Goal: Task Accomplishment & Management: Manage account settings

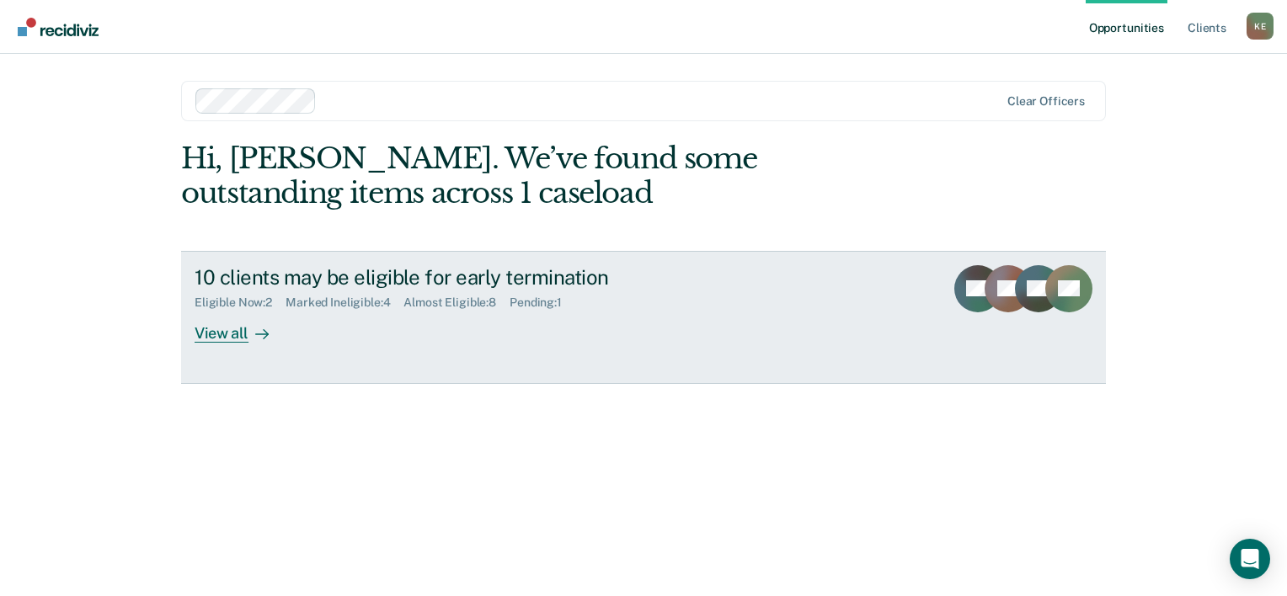
click at [256, 336] on icon at bounding box center [261, 334] width 13 height 13
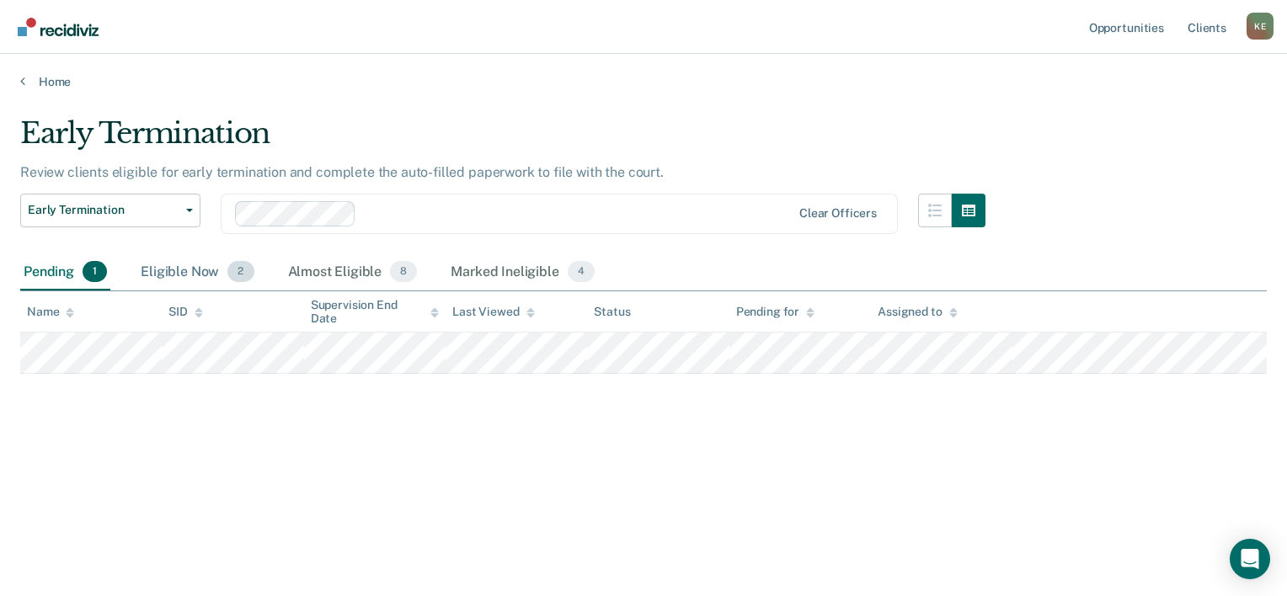
click at [184, 280] on div "Eligible Now 2" at bounding box center [197, 272] width 120 height 37
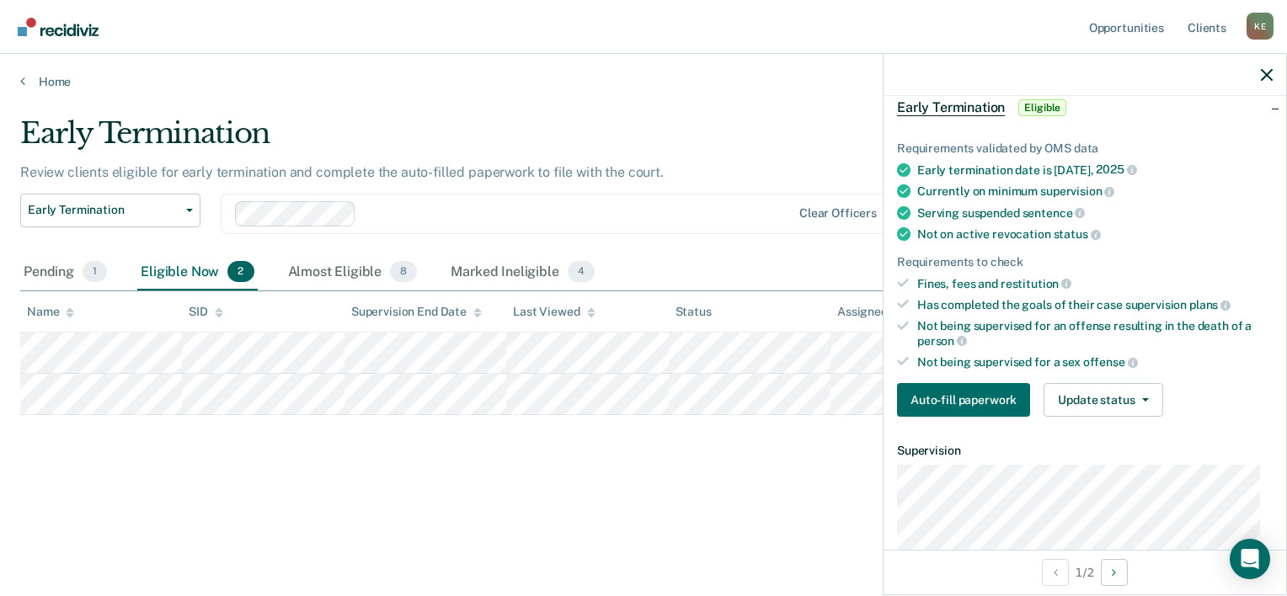
scroll to position [168, 0]
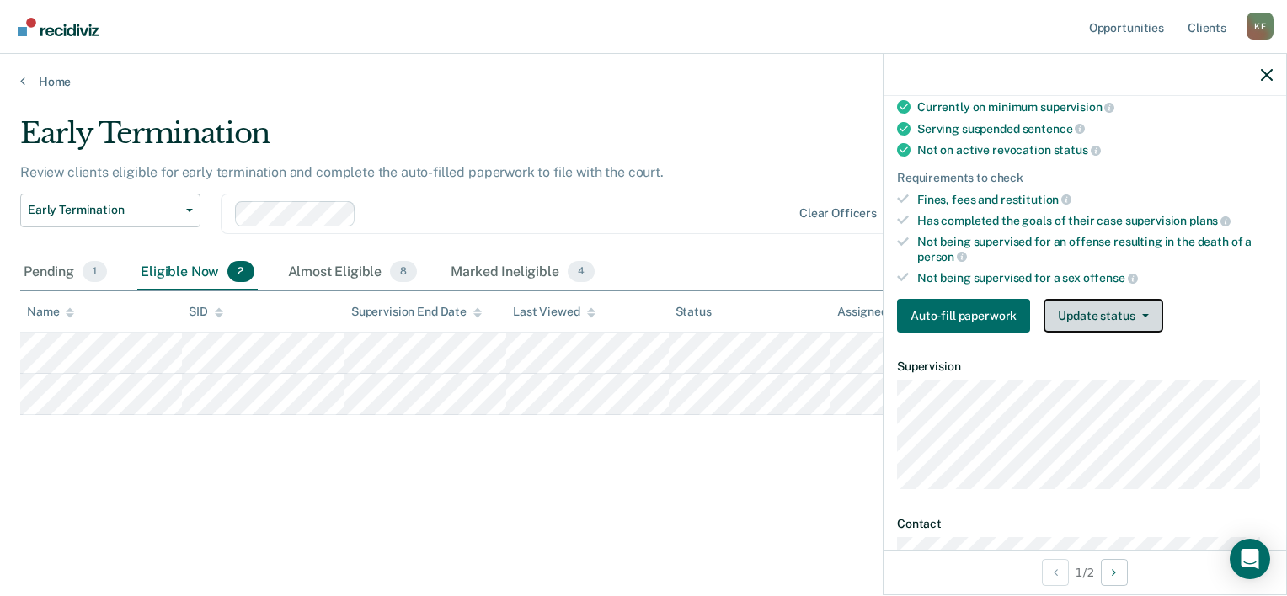
click at [1100, 324] on button "Update status" at bounding box center [1102, 316] width 119 height 34
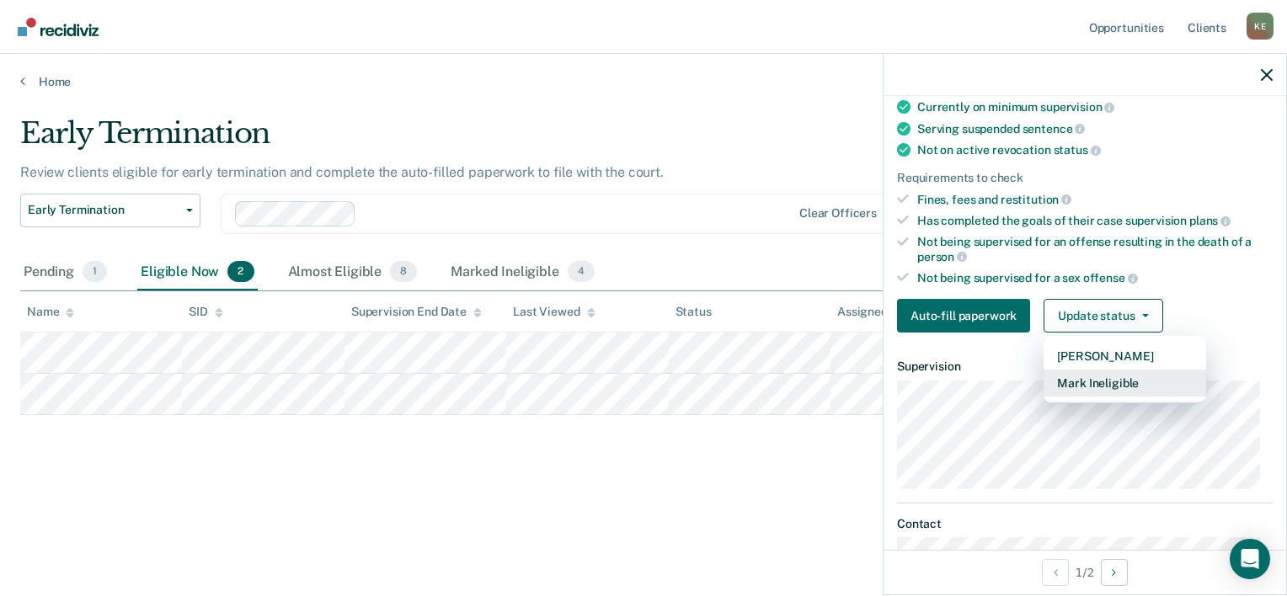
click at [1109, 384] on button "Mark Ineligible" at bounding box center [1124, 383] width 163 height 27
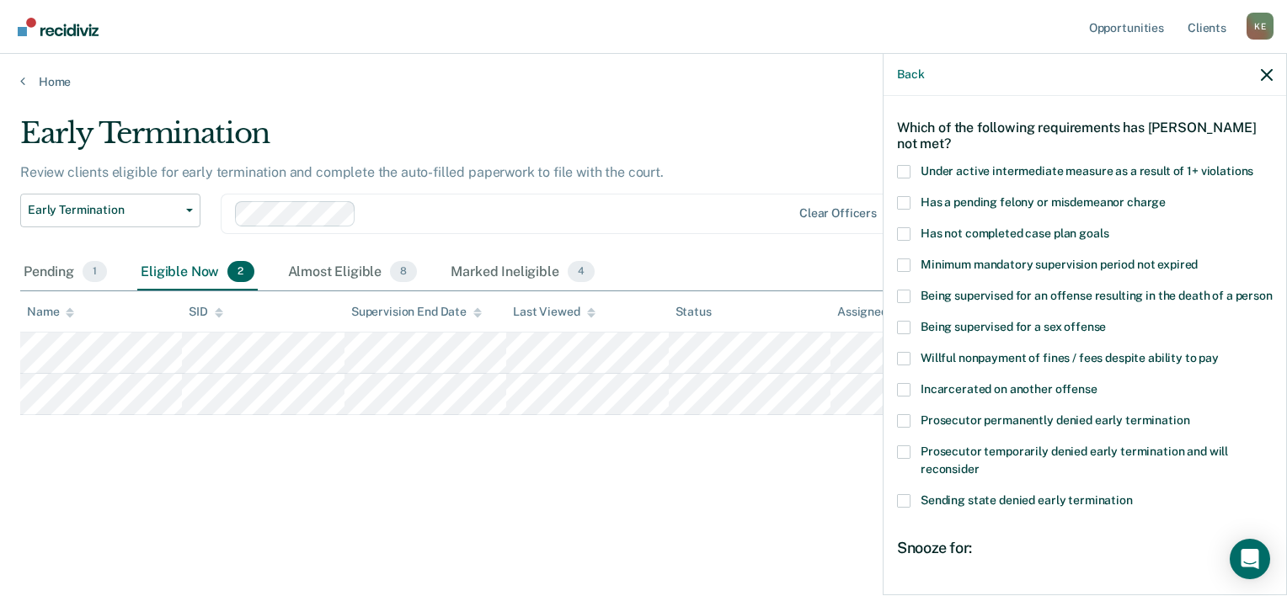
scroll to position [84, 0]
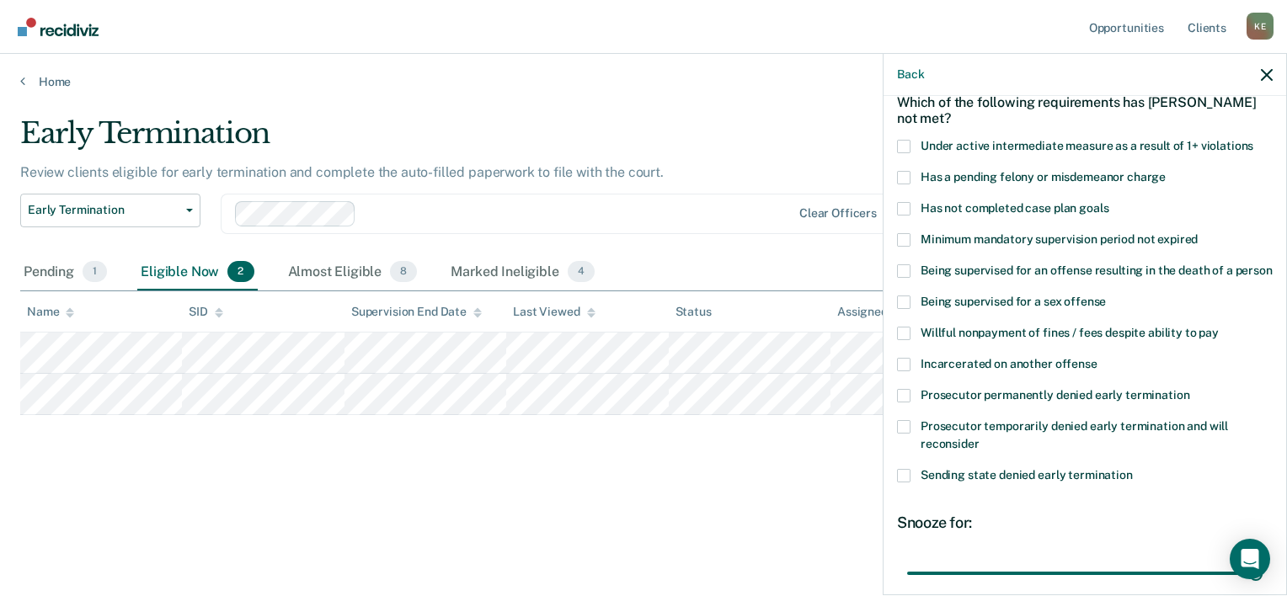
click at [903, 340] on span at bounding box center [903, 333] width 13 height 13
click at [1219, 327] on input "Willful nonpayment of fines / fees despite ability to pay" at bounding box center [1219, 327] width 0 height 0
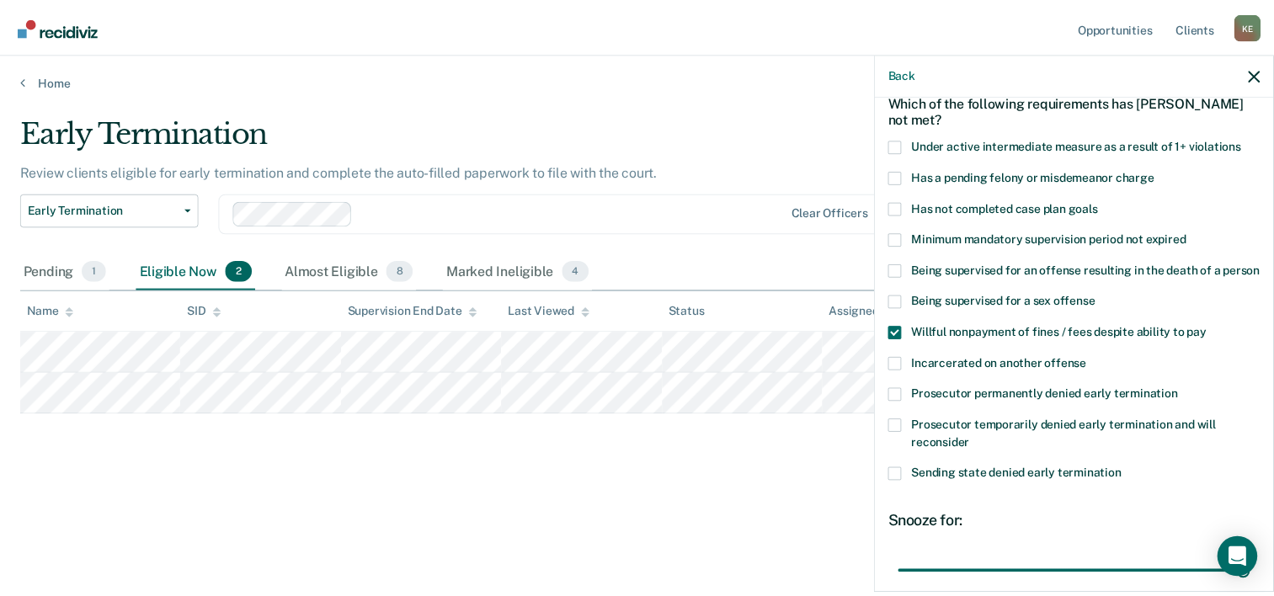
scroll to position [243, 0]
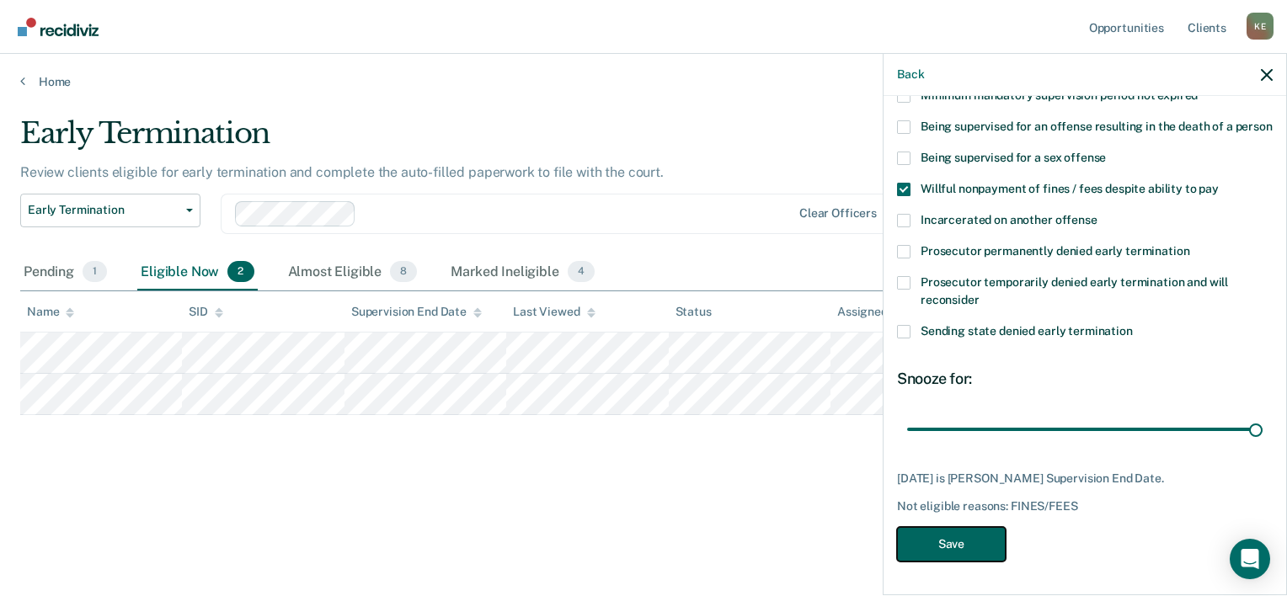
click at [931, 546] on button "Save" at bounding box center [951, 544] width 109 height 35
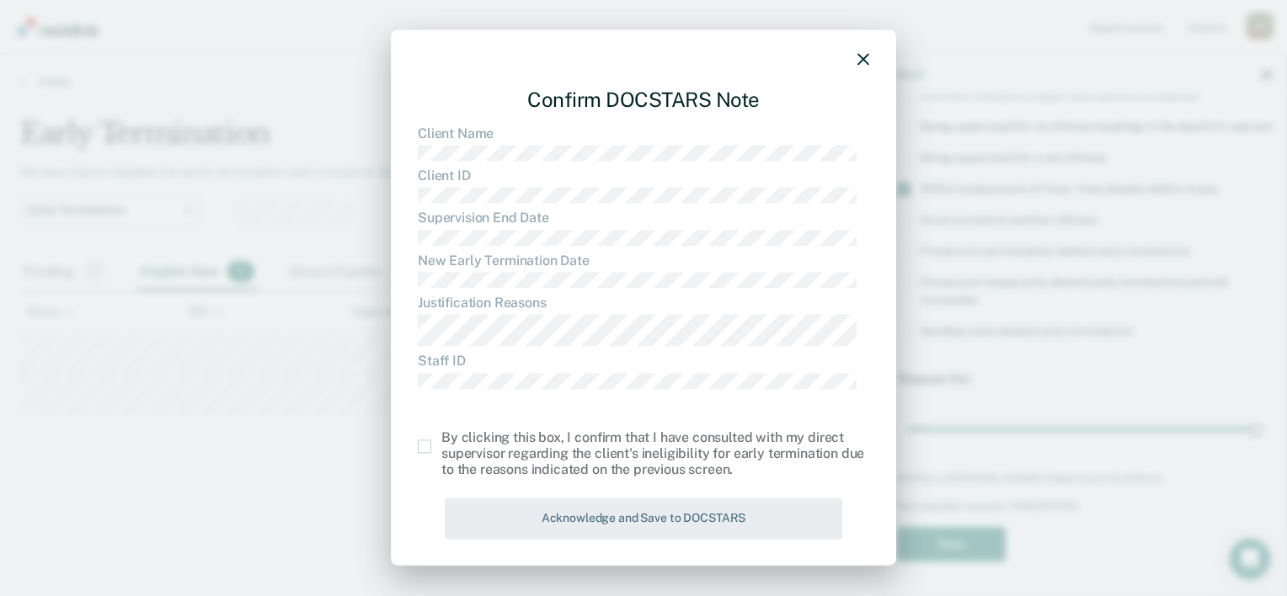
click at [425, 451] on span at bounding box center [424, 446] width 13 height 13
click at [441, 440] on input "checkbox" at bounding box center [441, 440] width 0 height 0
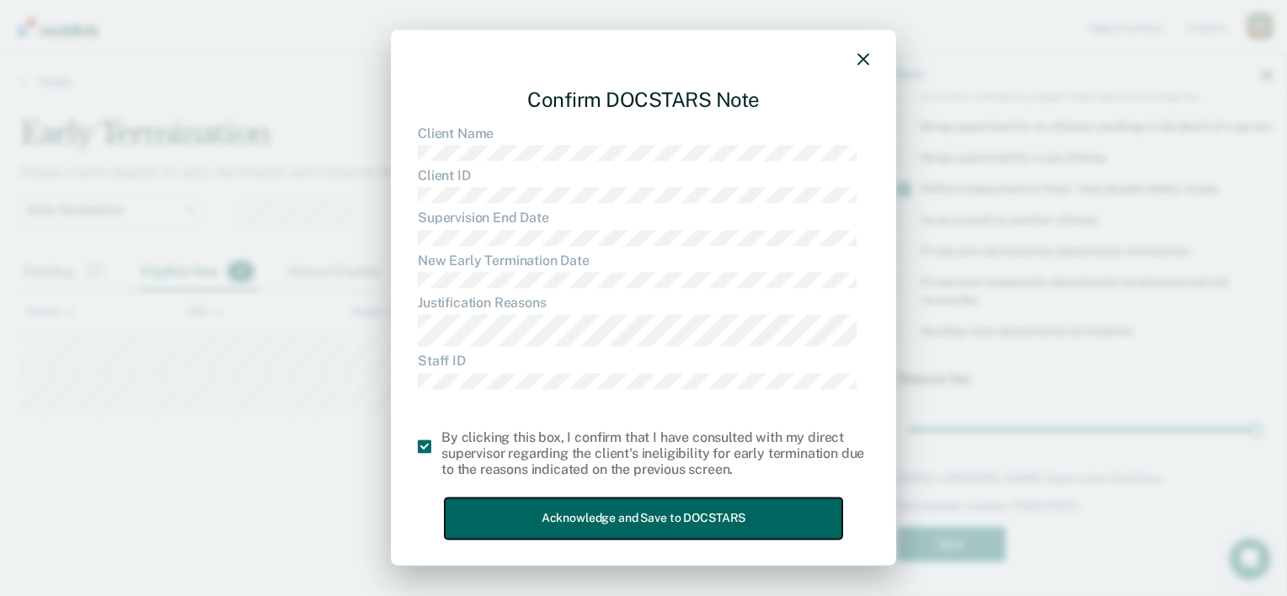
click at [518, 508] on button "Acknowledge and Save to DOCSTARS" at bounding box center [643, 519] width 397 height 41
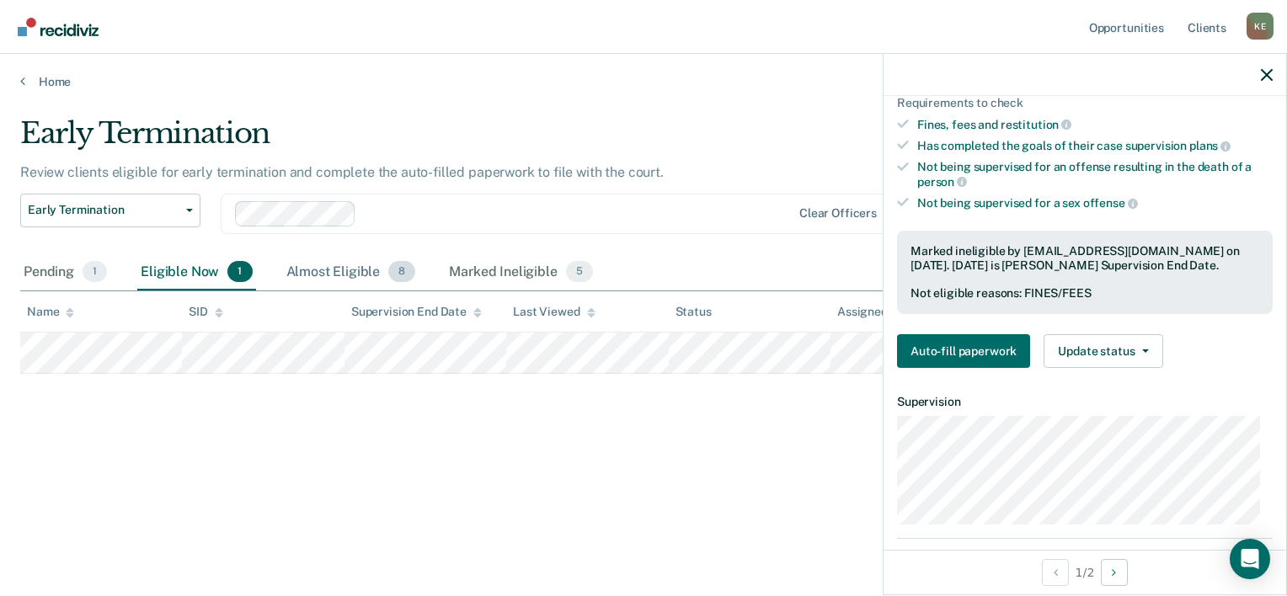
click at [323, 268] on div "Almost Eligible 8" at bounding box center [351, 272] width 136 height 37
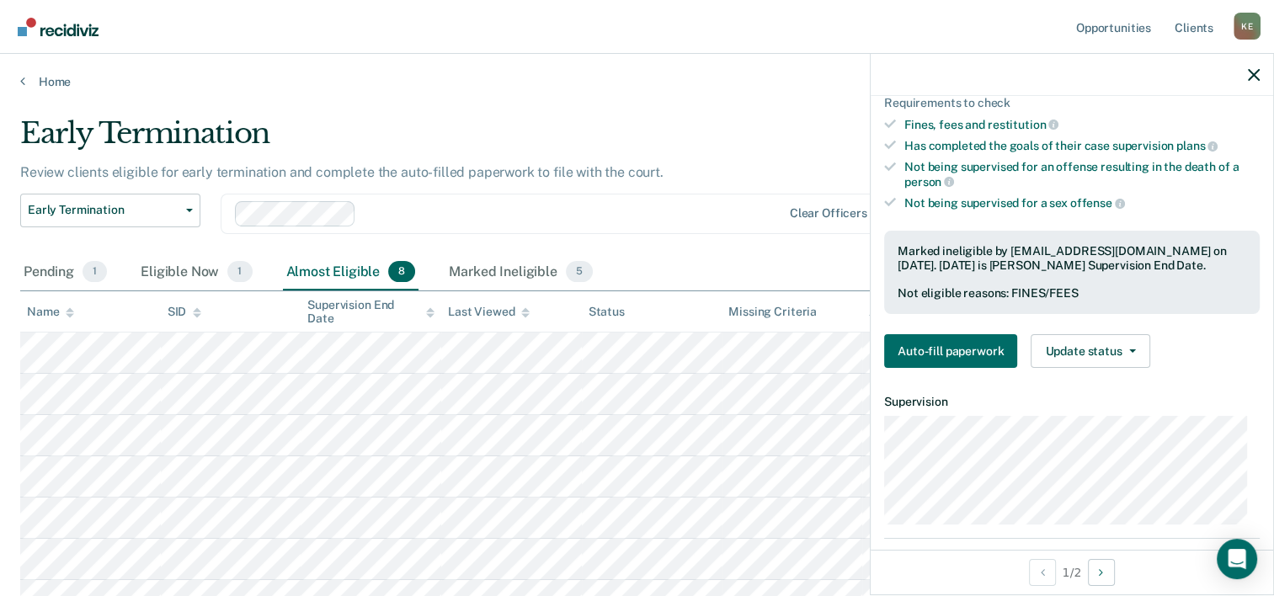
scroll to position [258, 0]
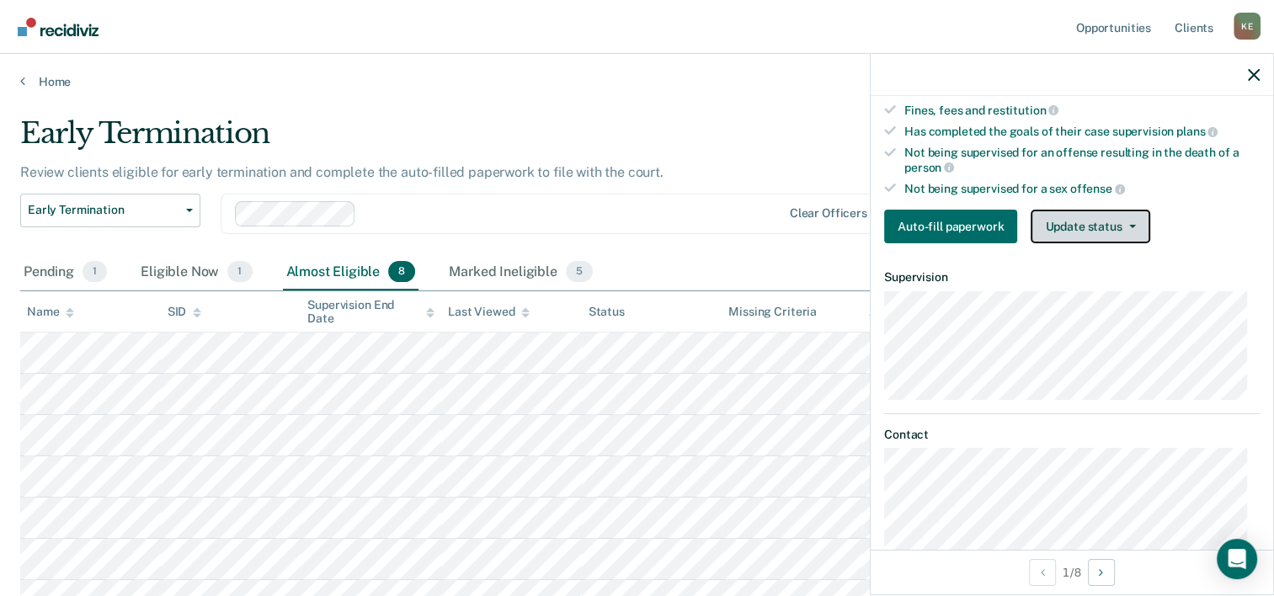
click at [1072, 239] on button "Update status" at bounding box center [1090, 227] width 119 height 34
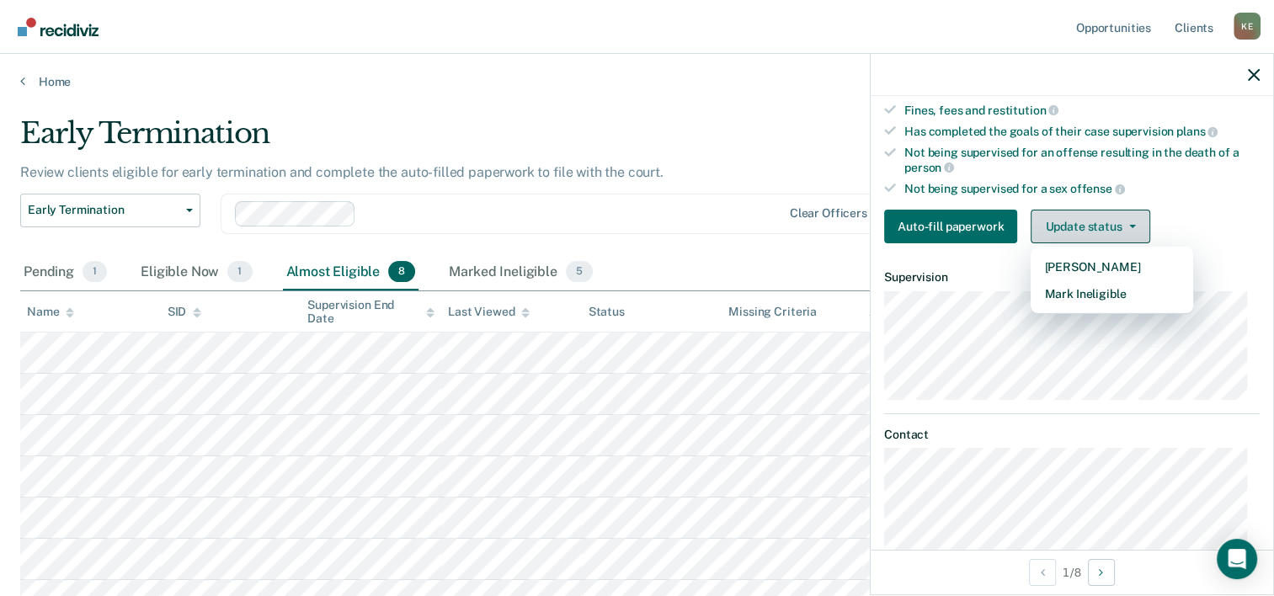
click at [1063, 230] on button "Update status" at bounding box center [1090, 227] width 119 height 34
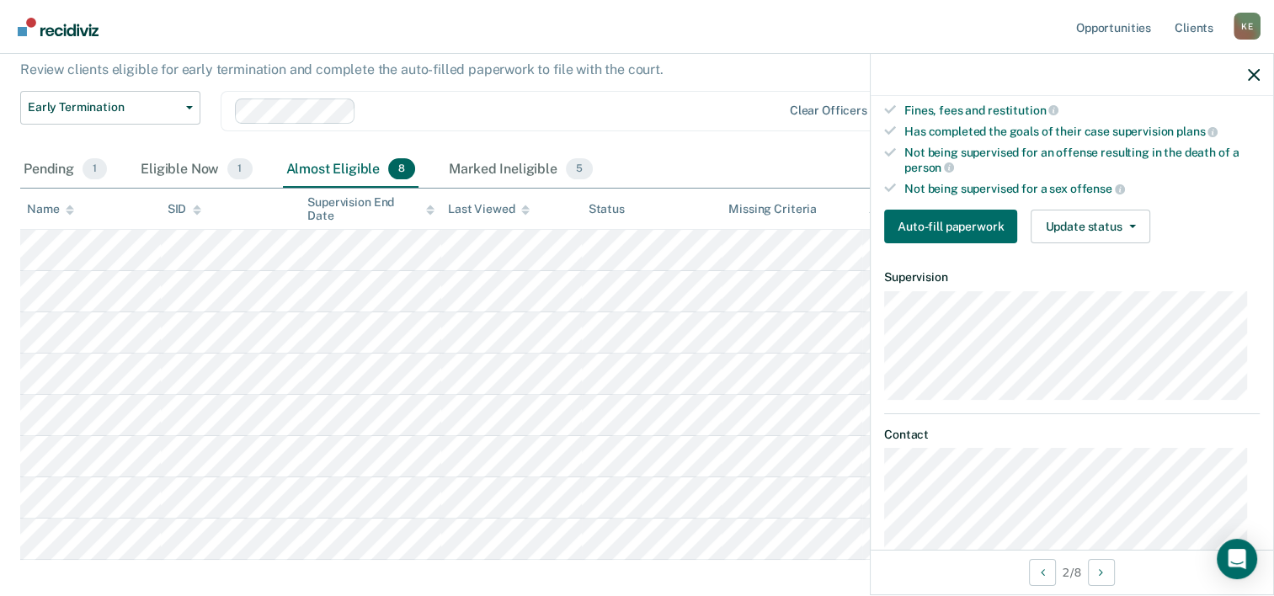
scroll to position [31, 0]
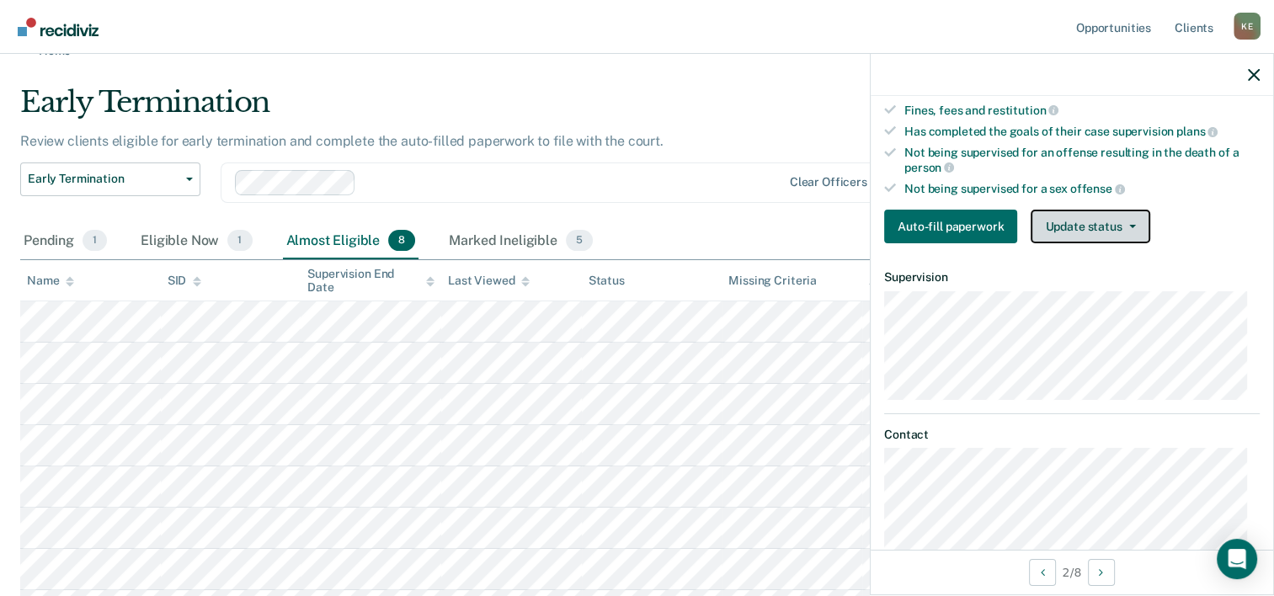
click at [1059, 243] on button "Update status" at bounding box center [1090, 227] width 119 height 34
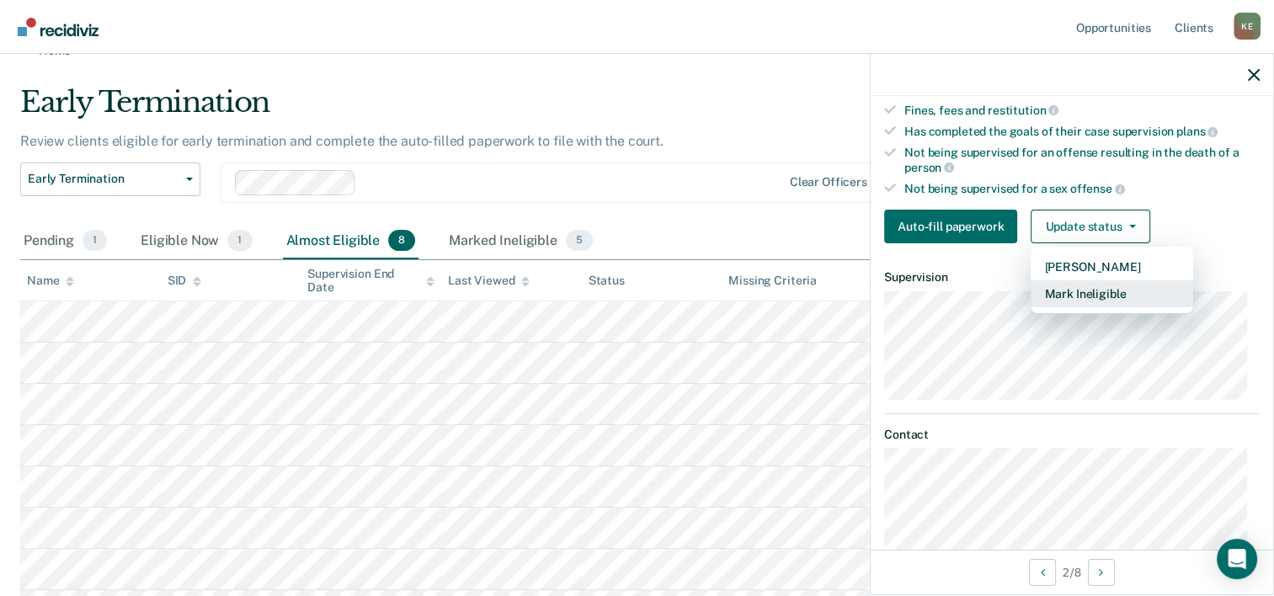
click at [1069, 296] on button "Mark Ineligible" at bounding box center [1112, 293] width 163 height 27
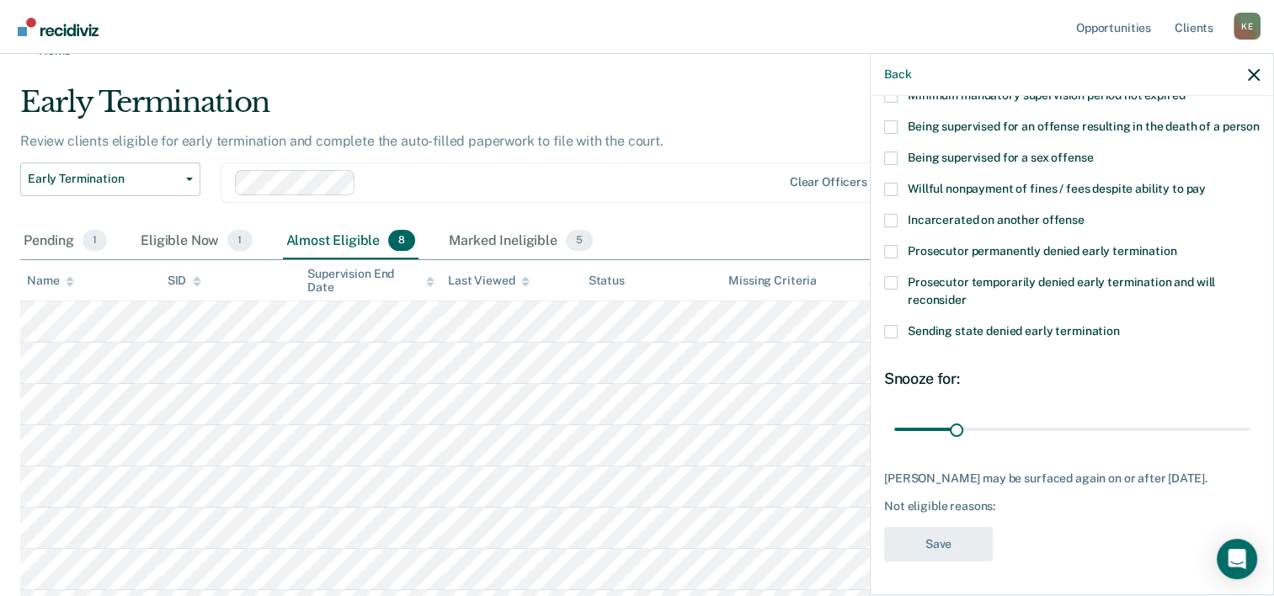
click at [895, 189] on span at bounding box center [890, 189] width 13 height 13
click at [1206, 183] on input "Willful nonpayment of fines / fees despite ability to pay" at bounding box center [1206, 183] width 0 height 0
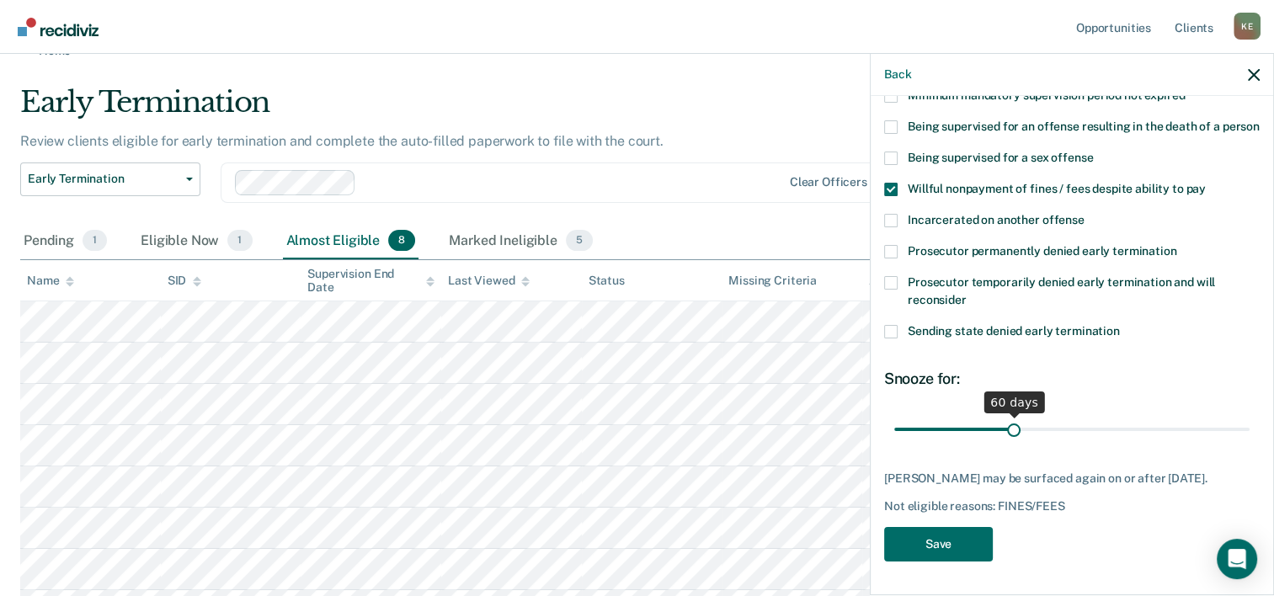
drag, startPoint x: 957, startPoint y: 428, endPoint x: 1009, endPoint y: 432, distance: 52.4
type input "60"
click at [1009, 432] on input "range" at bounding box center [1071, 429] width 355 height 29
click at [970, 534] on button "Save" at bounding box center [938, 544] width 109 height 35
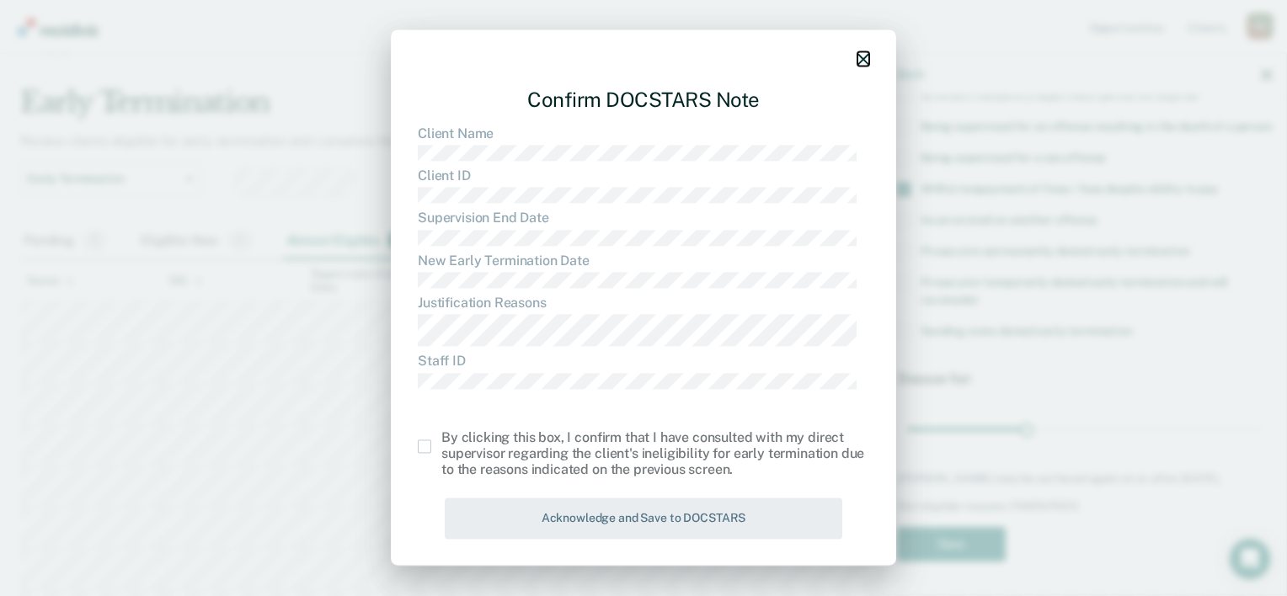
click at [857, 57] on icon "button" at bounding box center [863, 60] width 12 height 12
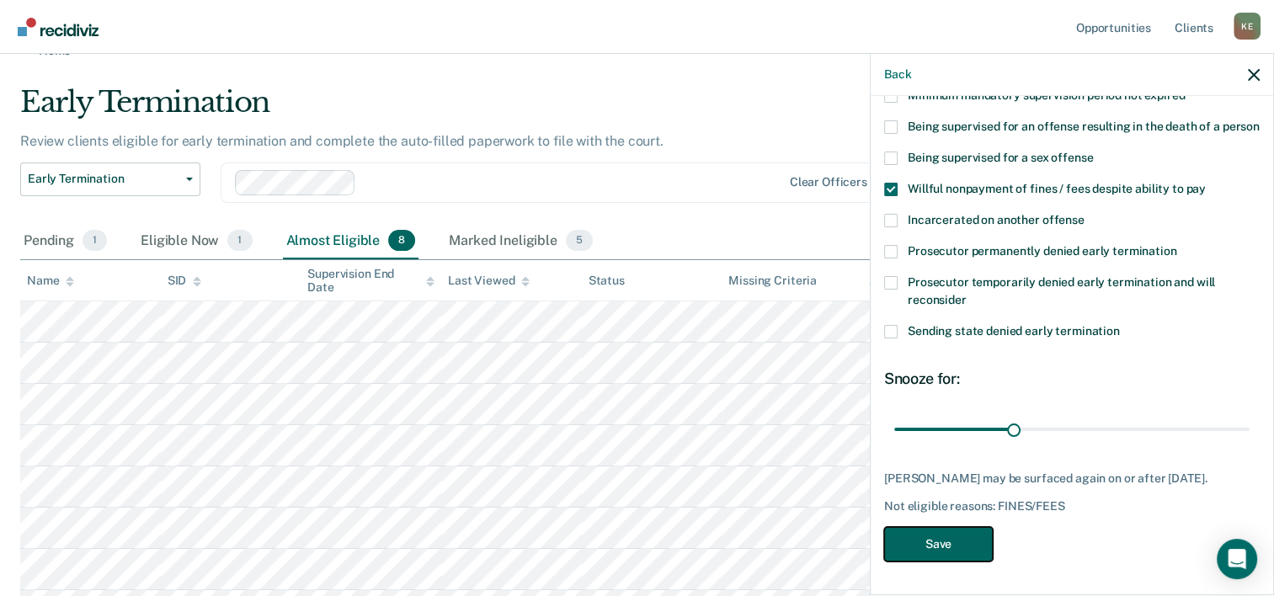
scroll to position [115, 0]
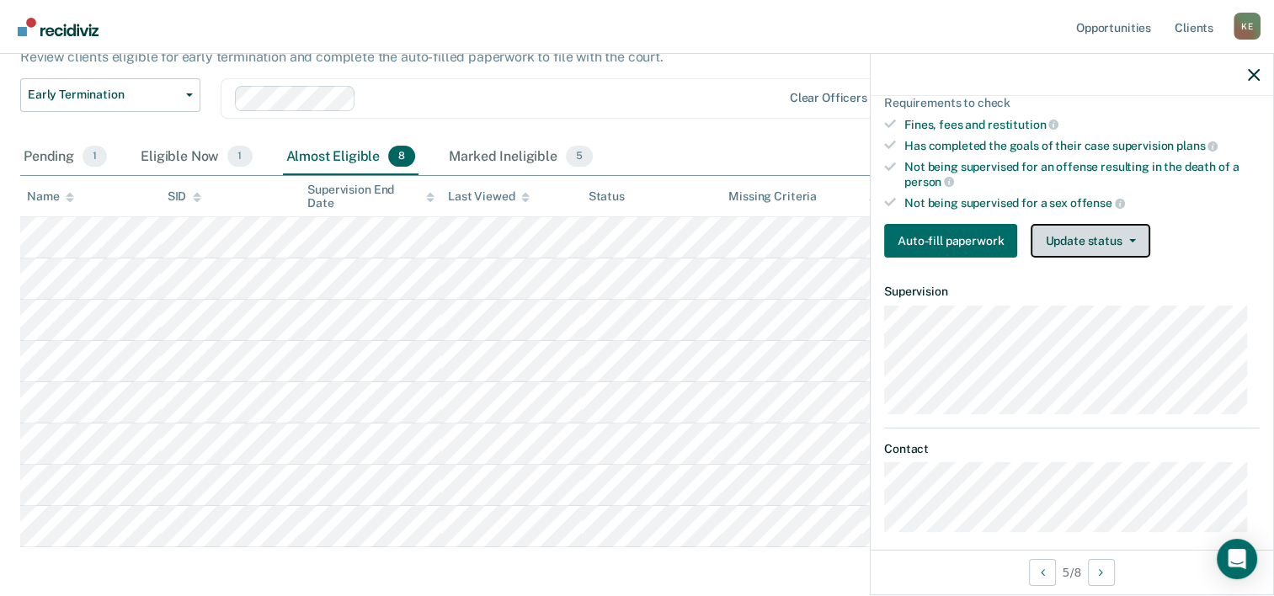
click at [1076, 256] on button "Update status" at bounding box center [1090, 241] width 119 height 34
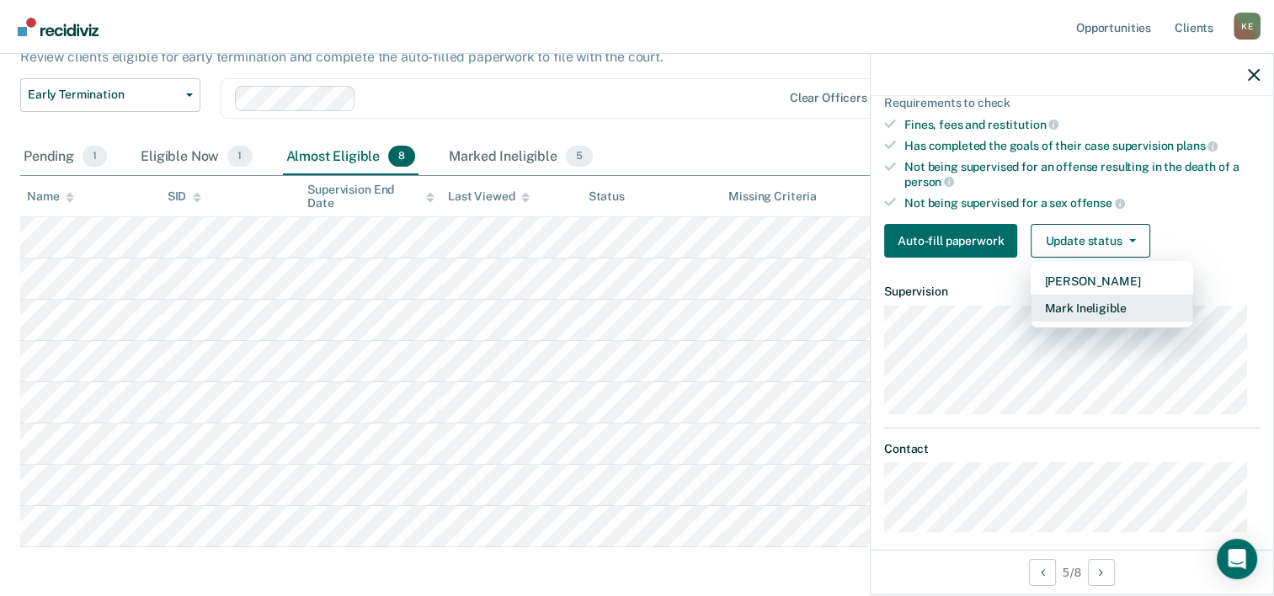
click at [1083, 305] on button "Mark Ineligible" at bounding box center [1112, 308] width 163 height 27
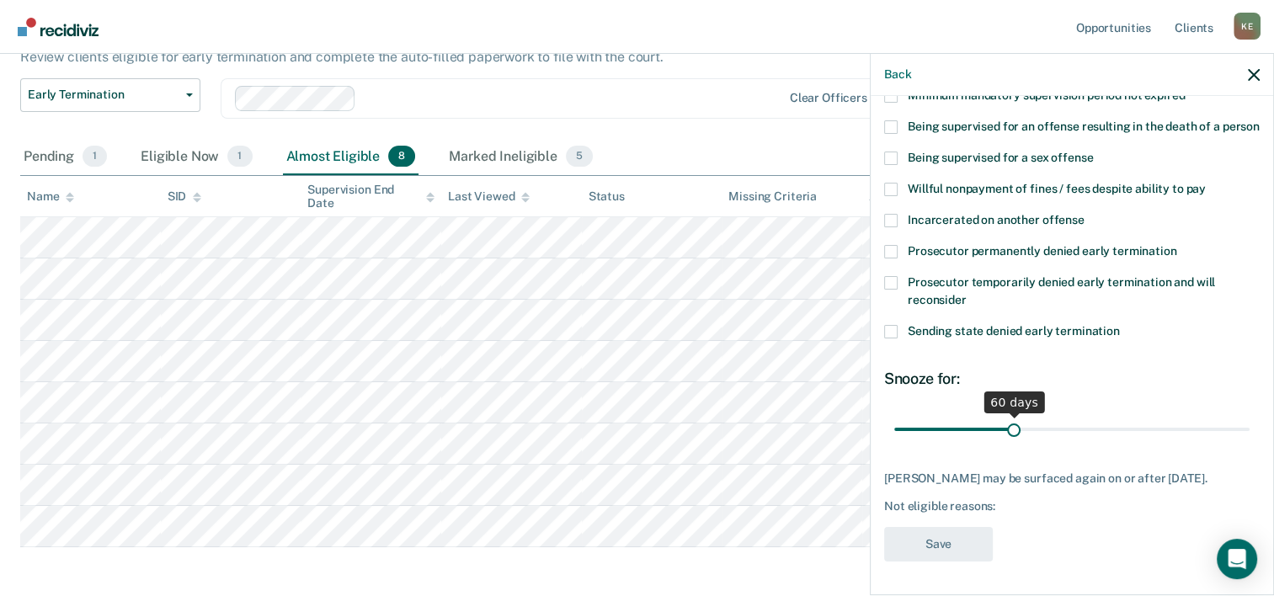
drag, startPoint x: 956, startPoint y: 435, endPoint x: 1009, endPoint y: 435, distance: 53.1
type input "60"
click at [1009, 435] on input "range" at bounding box center [1071, 429] width 355 height 29
click at [896, 192] on span at bounding box center [890, 189] width 13 height 13
click at [1206, 183] on input "Willful nonpayment of fines / fees despite ability to pay" at bounding box center [1206, 183] width 0 height 0
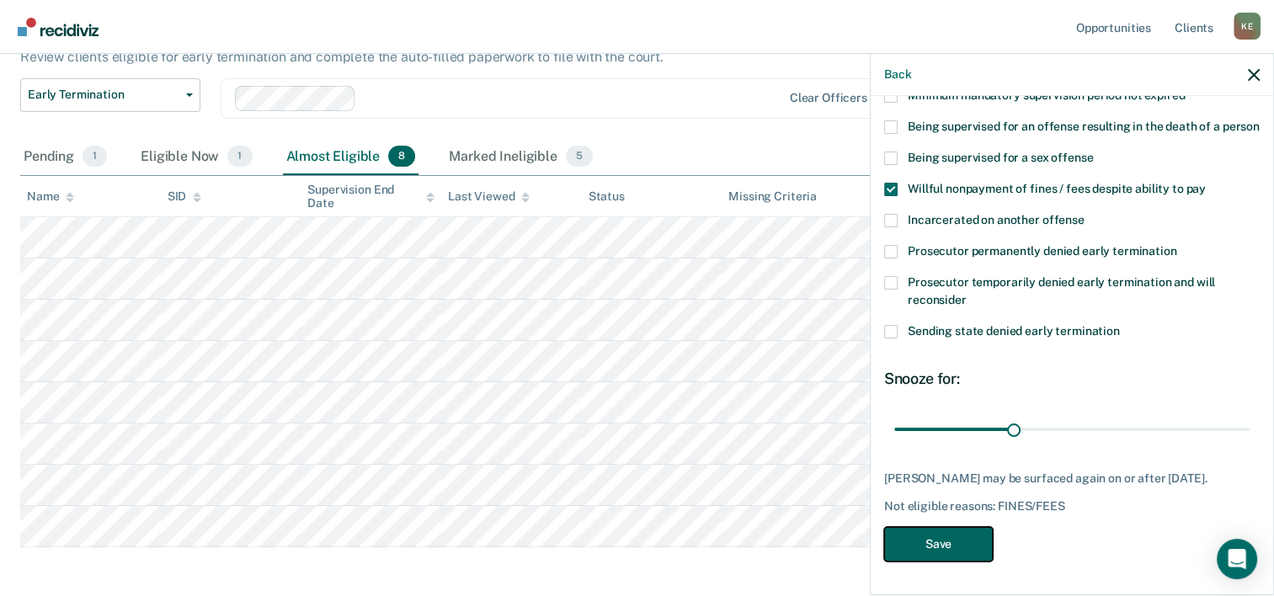
click at [946, 557] on button "Save" at bounding box center [938, 544] width 109 height 35
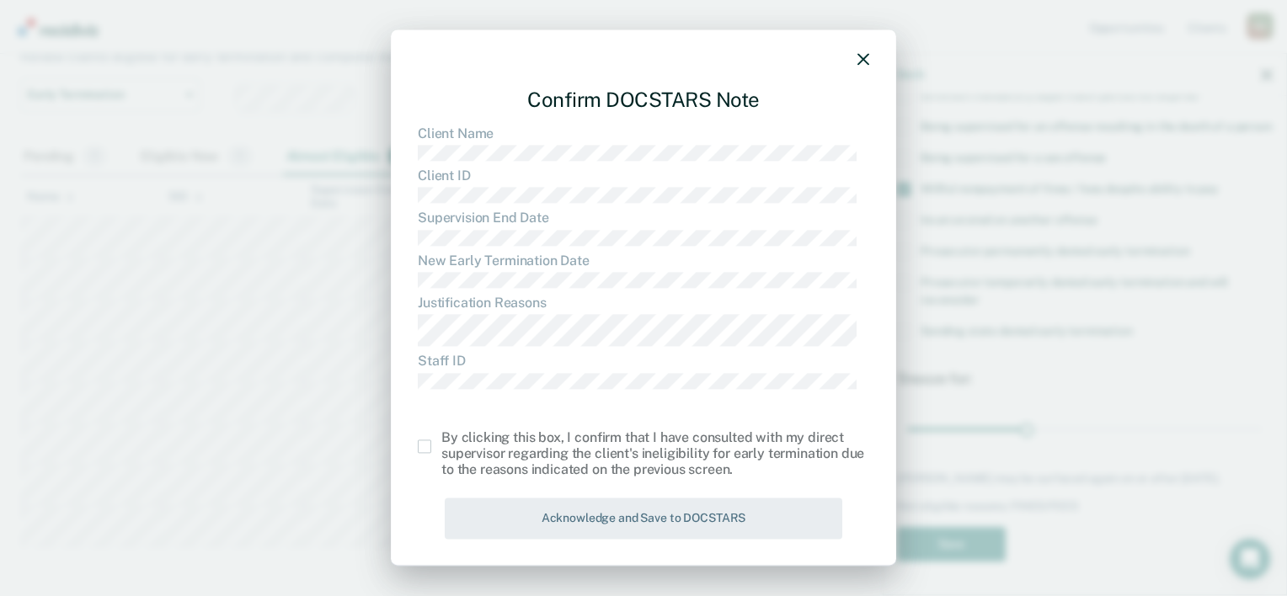
click at [428, 455] on div "By clicking this box, I confirm that I have consulted with my direct supervisor…" at bounding box center [643, 453] width 451 height 49
click at [428, 450] on span at bounding box center [424, 446] width 13 height 13
click at [441, 440] on input "checkbox" at bounding box center [441, 440] width 0 height 0
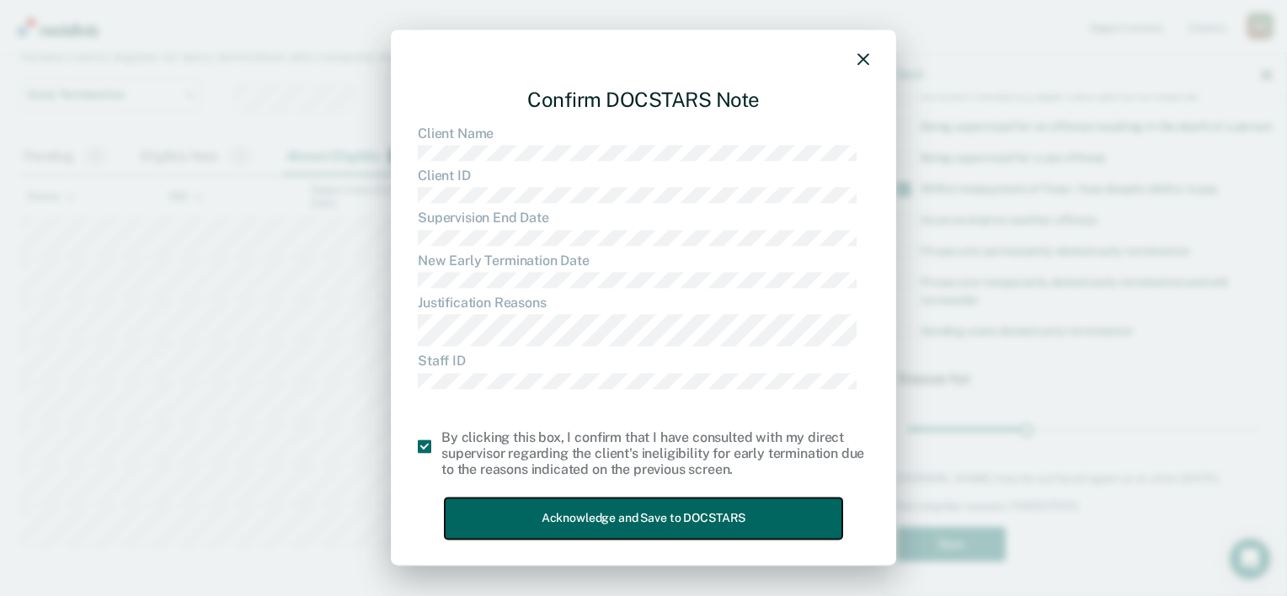
click at [566, 519] on button "Acknowledge and Save to DOCSTARS" at bounding box center [643, 519] width 397 height 41
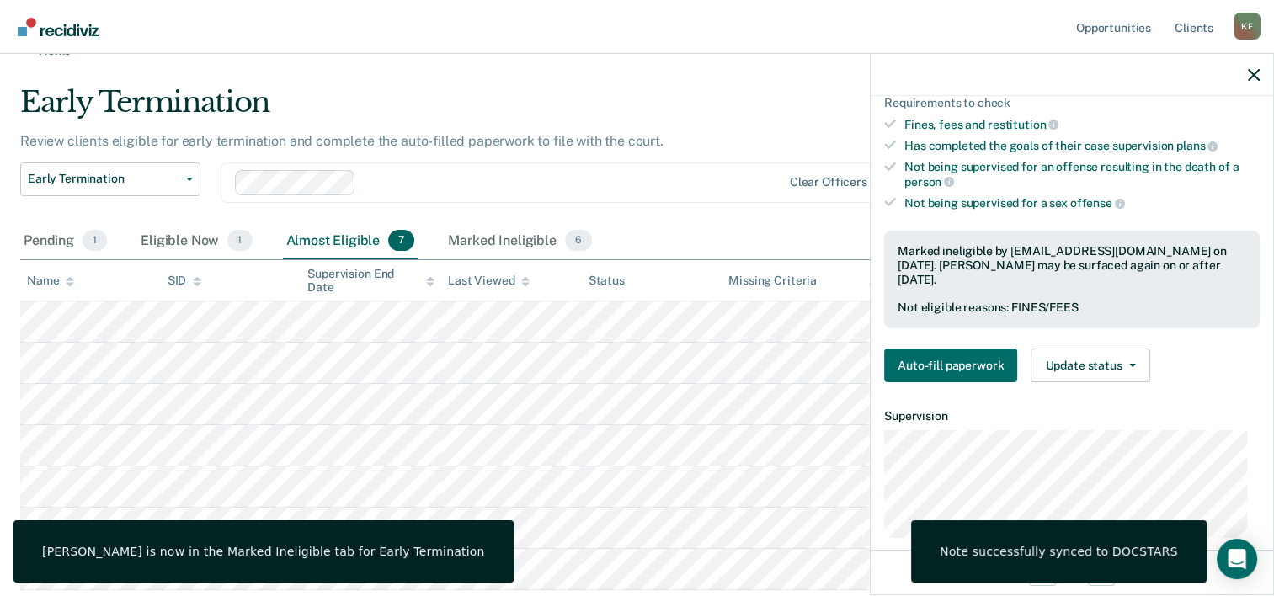
scroll to position [0, 0]
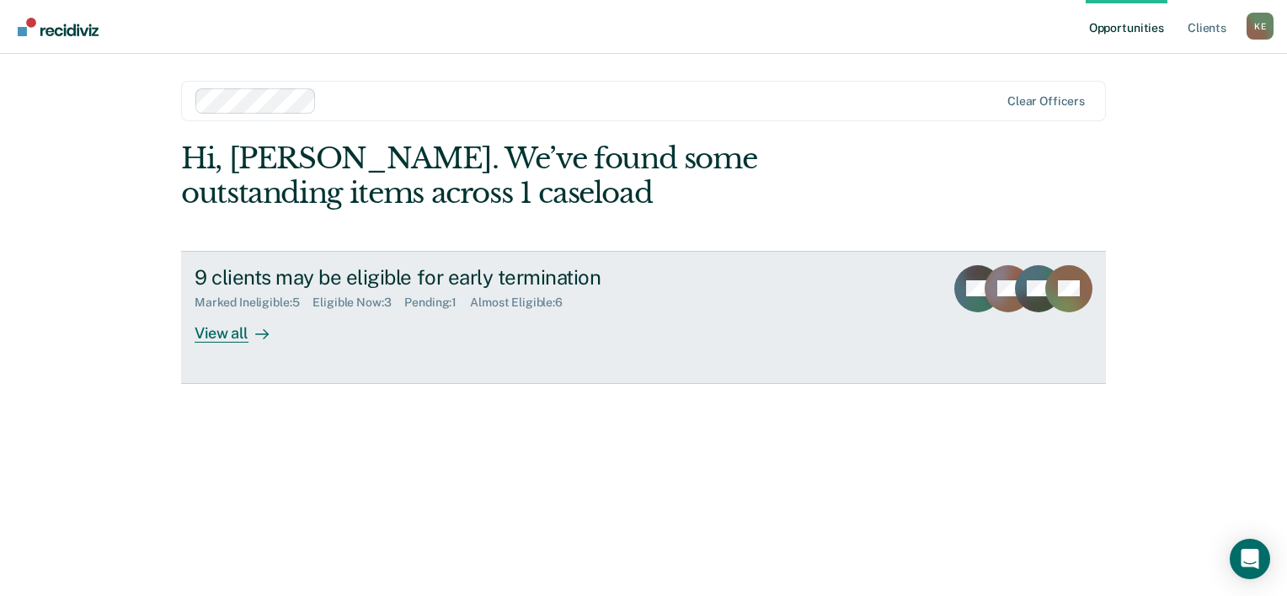
click at [269, 338] on div "View all" at bounding box center [242, 326] width 94 height 33
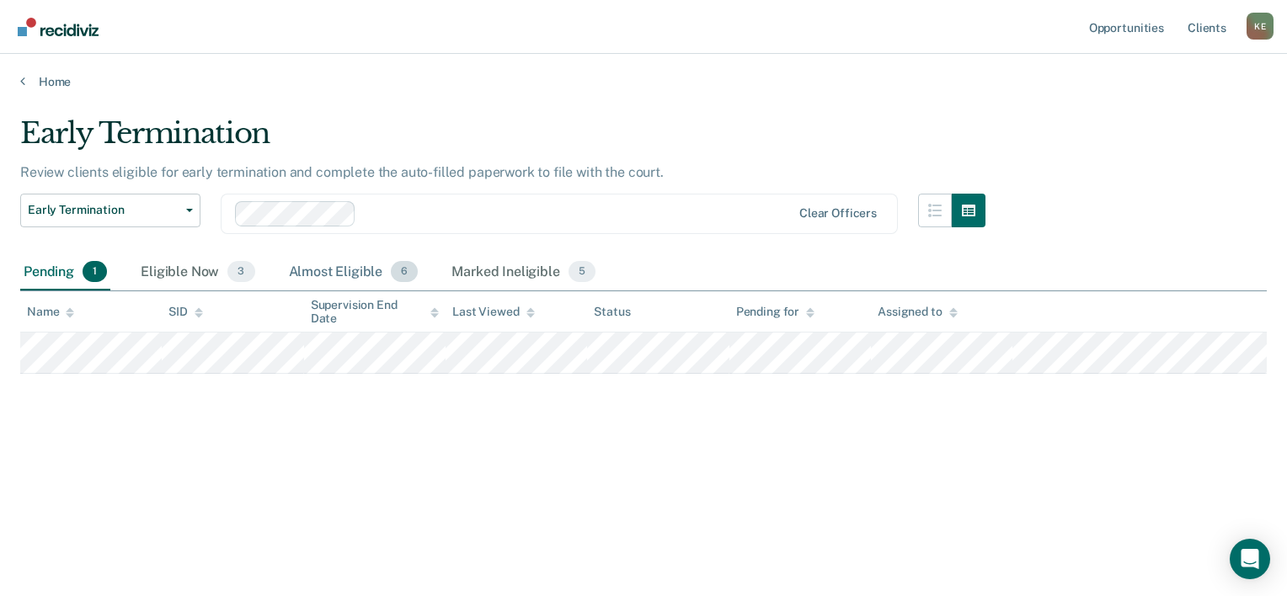
click at [349, 272] on div "Almost Eligible 6" at bounding box center [353, 272] width 136 height 37
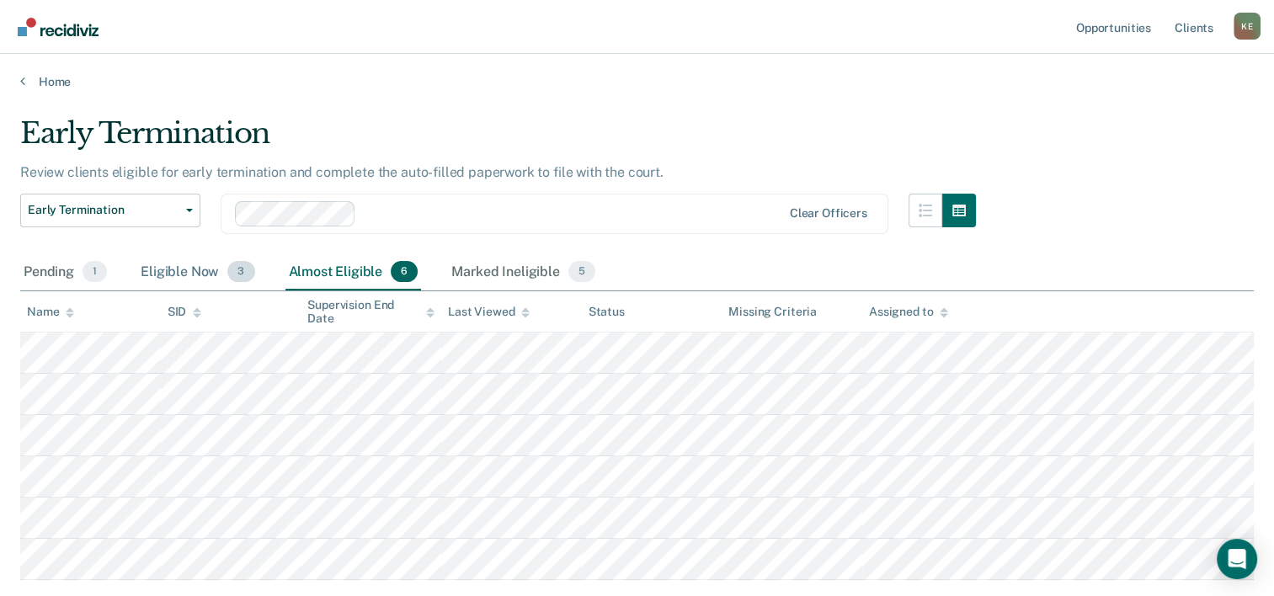
click at [147, 274] on div "Eligible Now 3" at bounding box center [197, 272] width 120 height 37
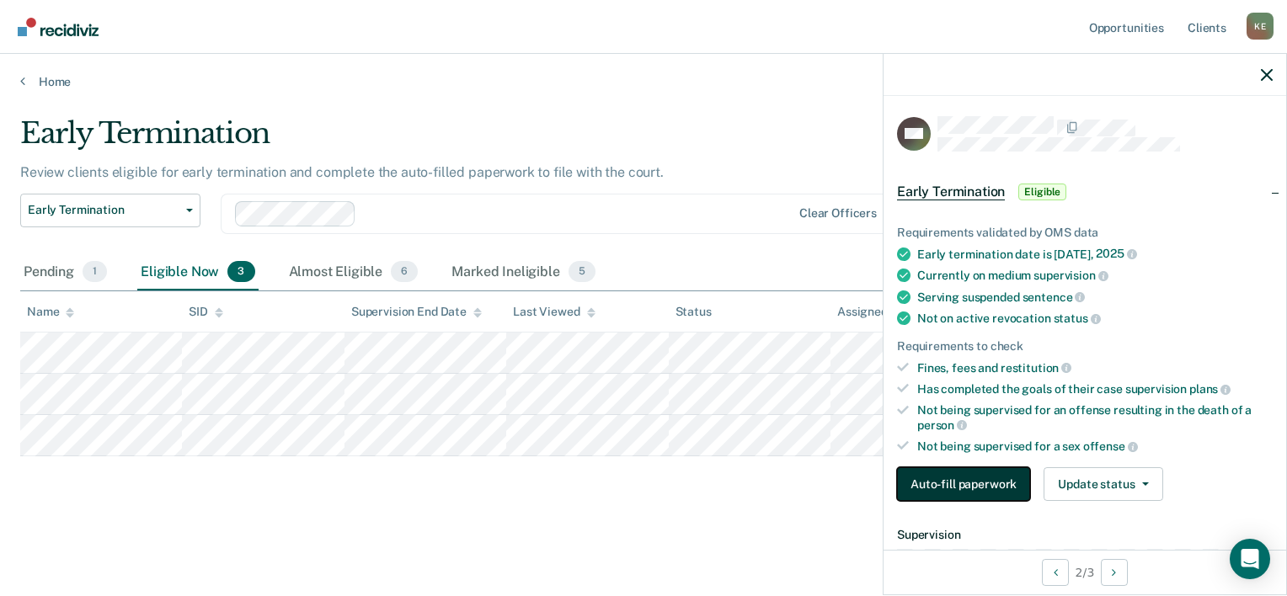
click at [1001, 478] on button "Auto-fill paperwork" at bounding box center [963, 484] width 133 height 34
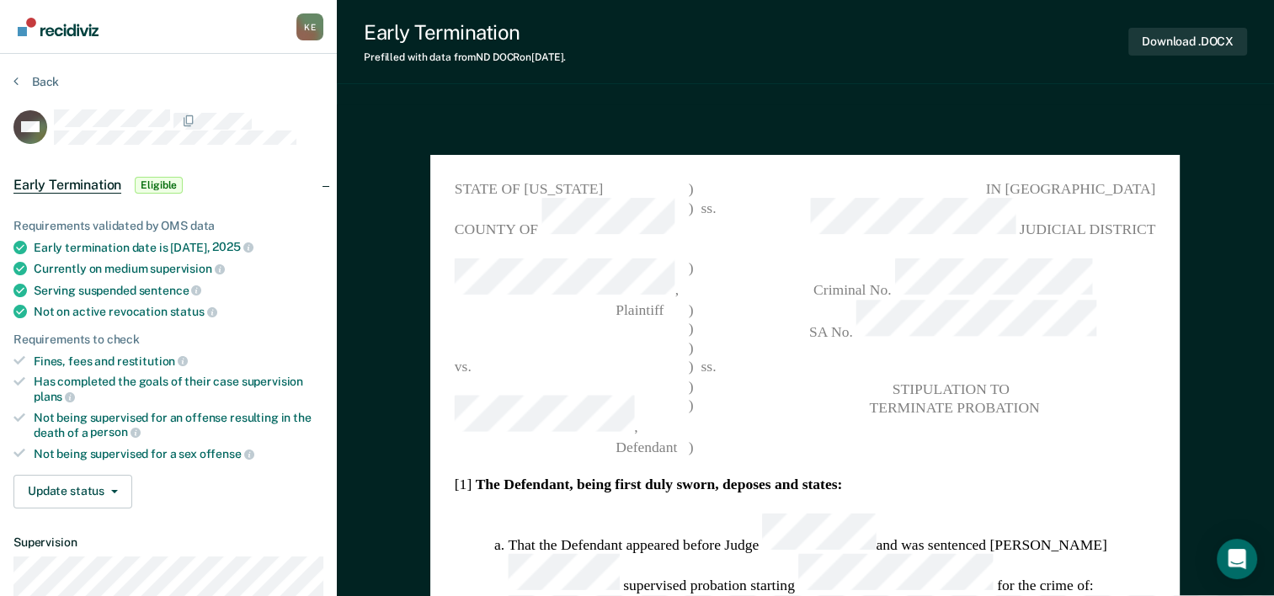
type textarea "x"
click at [298, 242] on div "Early termination date is [DATE]" at bounding box center [179, 247] width 290 height 15
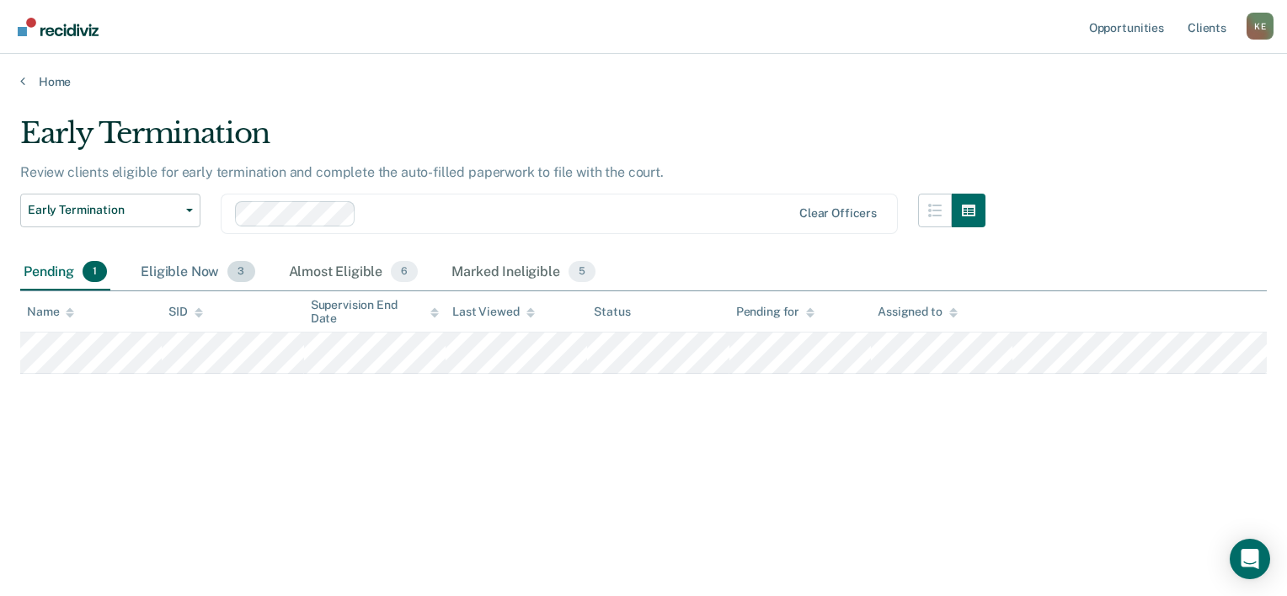
click at [207, 280] on div "Eligible Now 3" at bounding box center [197, 272] width 120 height 37
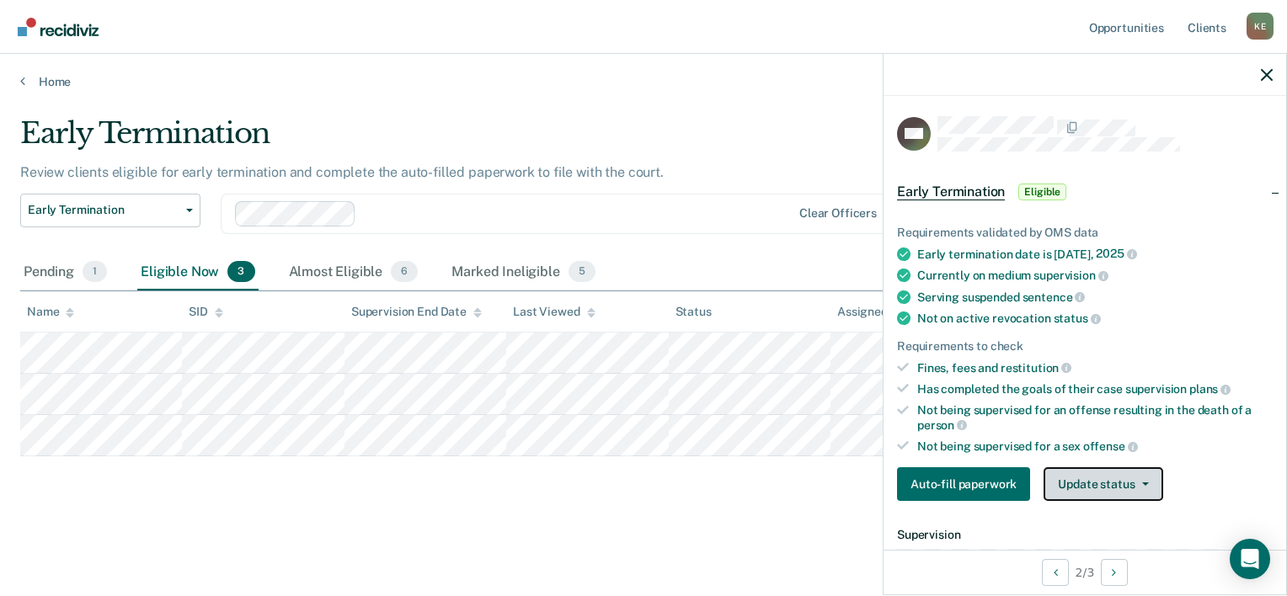
click at [1097, 480] on button "Update status" at bounding box center [1102, 484] width 119 height 34
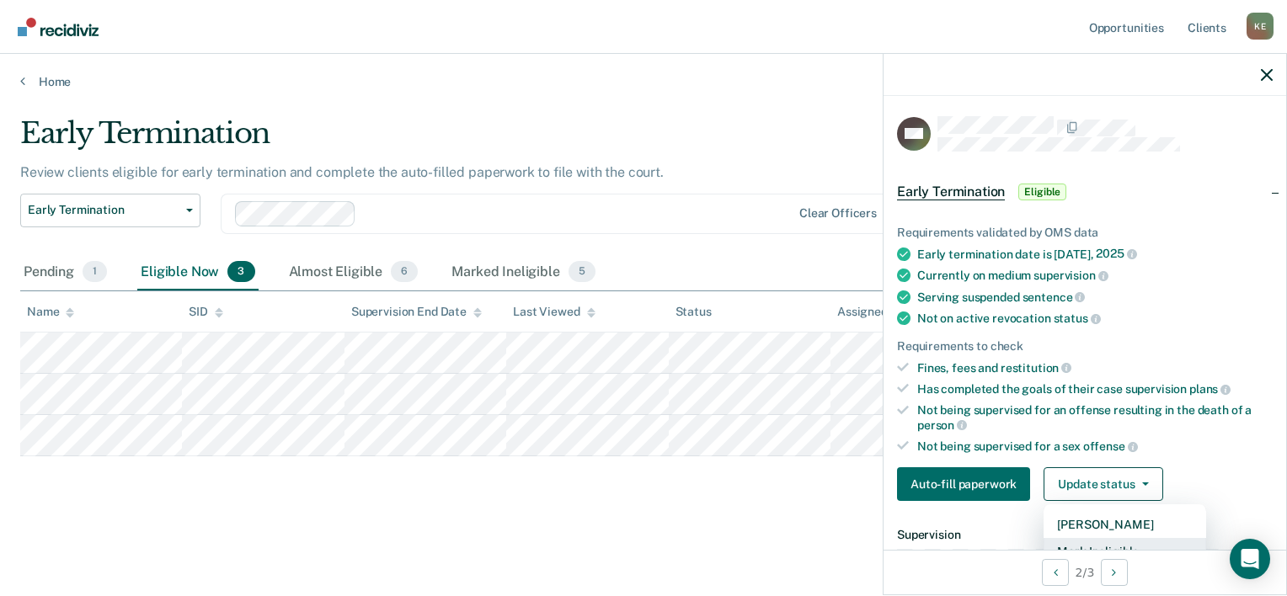
scroll to position [8, 0]
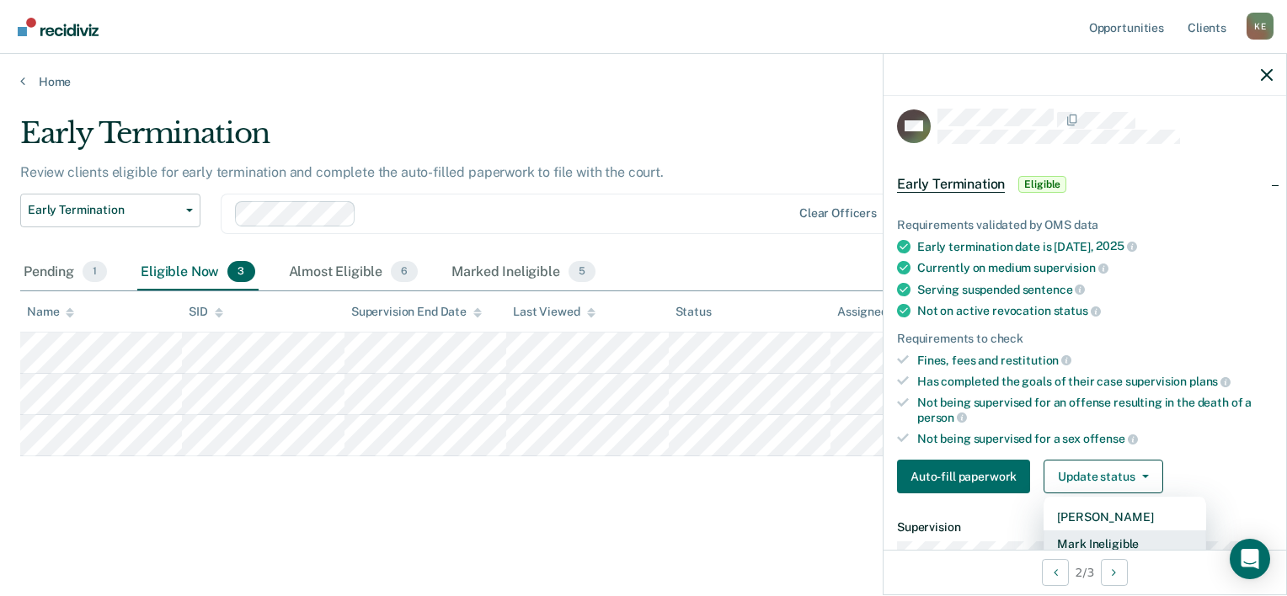
click at [1114, 536] on button "Mark Ineligible" at bounding box center [1124, 544] width 163 height 27
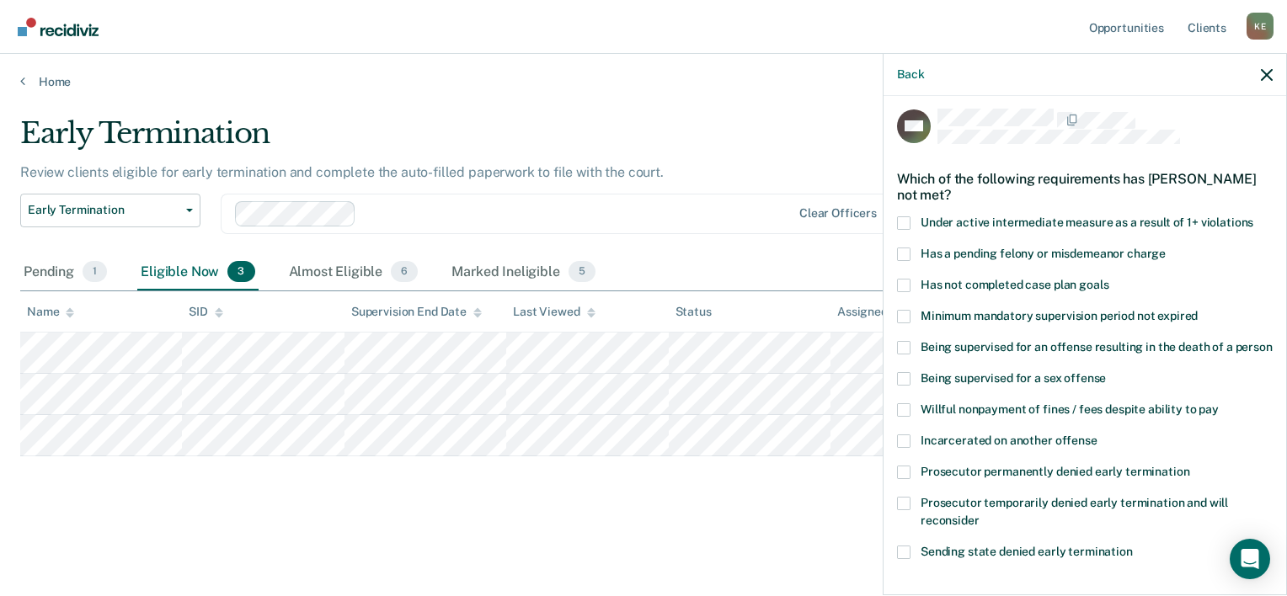
click at [909, 279] on span at bounding box center [903, 285] width 13 height 13
click at [1108, 279] on input "Has not completed case plan goals" at bounding box center [1108, 279] width 0 height 0
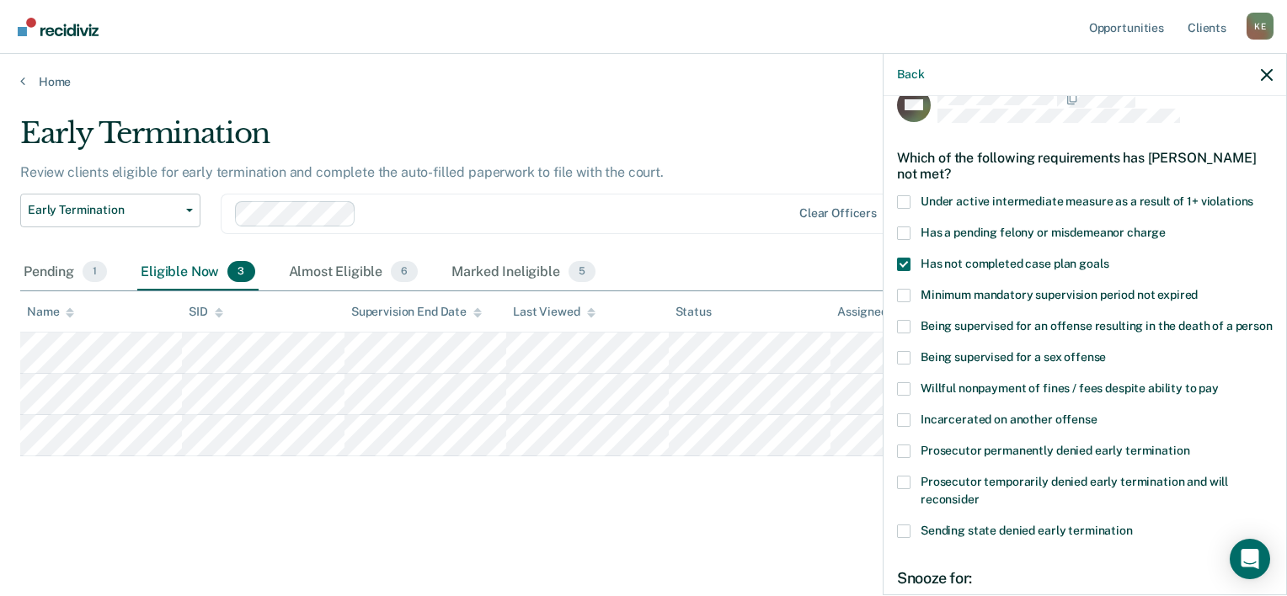
scroll to position [0, 0]
